Goal: Task Accomplishment & Management: Use online tool/utility

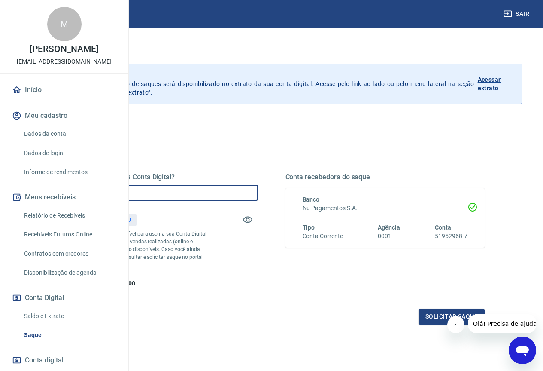
click at [249, 198] on input "R$ 0,00" at bounding box center [158, 193] width 200 height 16
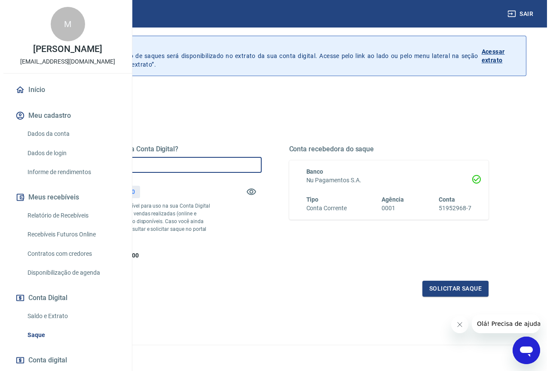
scroll to position [43, 0]
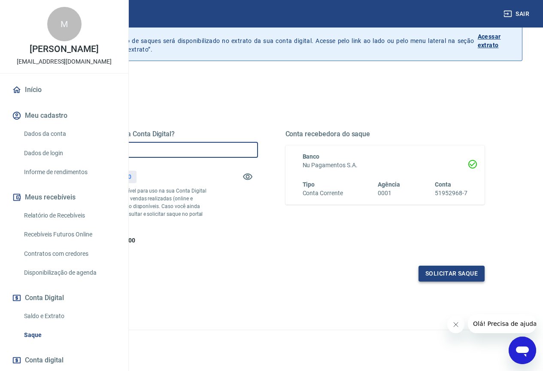
type input "R$ 150,00"
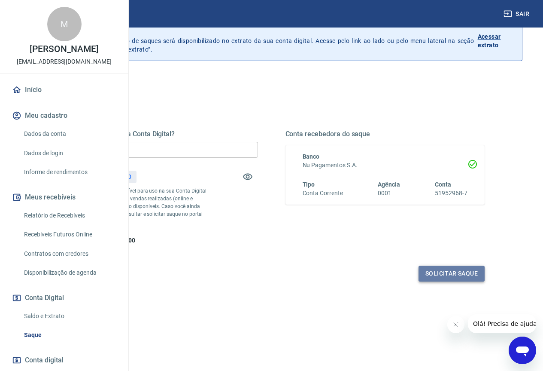
click at [438, 281] on button "Solicitar saque" at bounding box center [452, 273] width 66 height 16
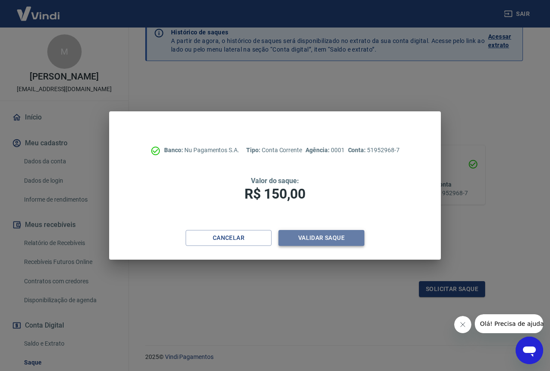
click at [310, 237] on button "Validar saque" at bounding box center [321, 238] width 86 height 16
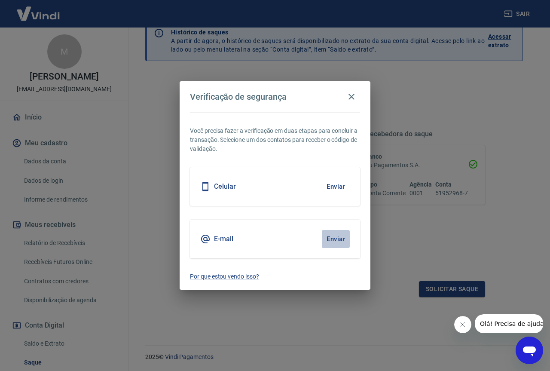
click at [338, 240] on button "Enviar" at bounding box center [336, 239] width 28 height 18
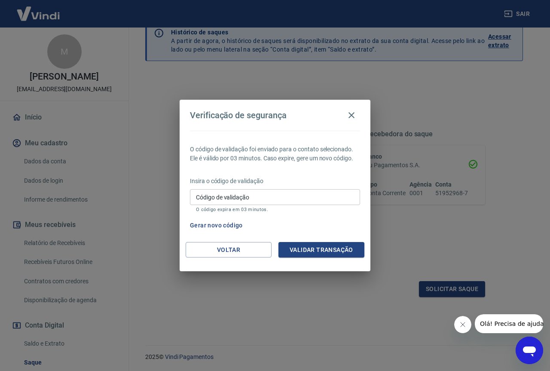
click at [266, 201] on input "Código de validação" at bounding box center [275, 197] width 170 height 16
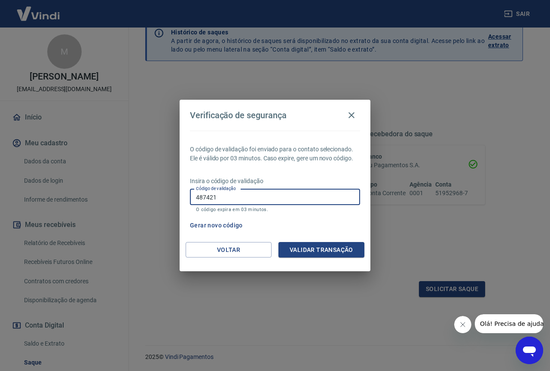
type input "487421"
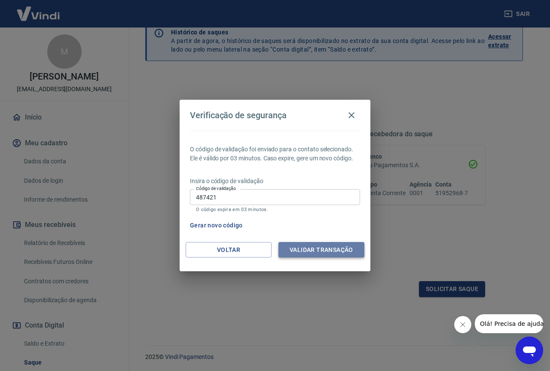
click at [336, 245] on button "Validar transação" at bounding box center [321, 250] width 86 height 16
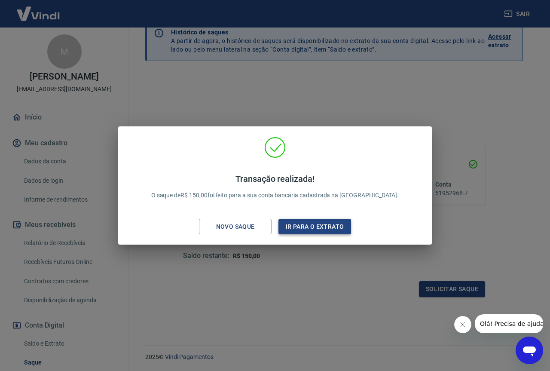
click at [291, 226] on button "Ir para o extrato" at bounding box center [314, 227] width 73 height 16
